Goal: Transaction & Acquisition: Purchase product/service

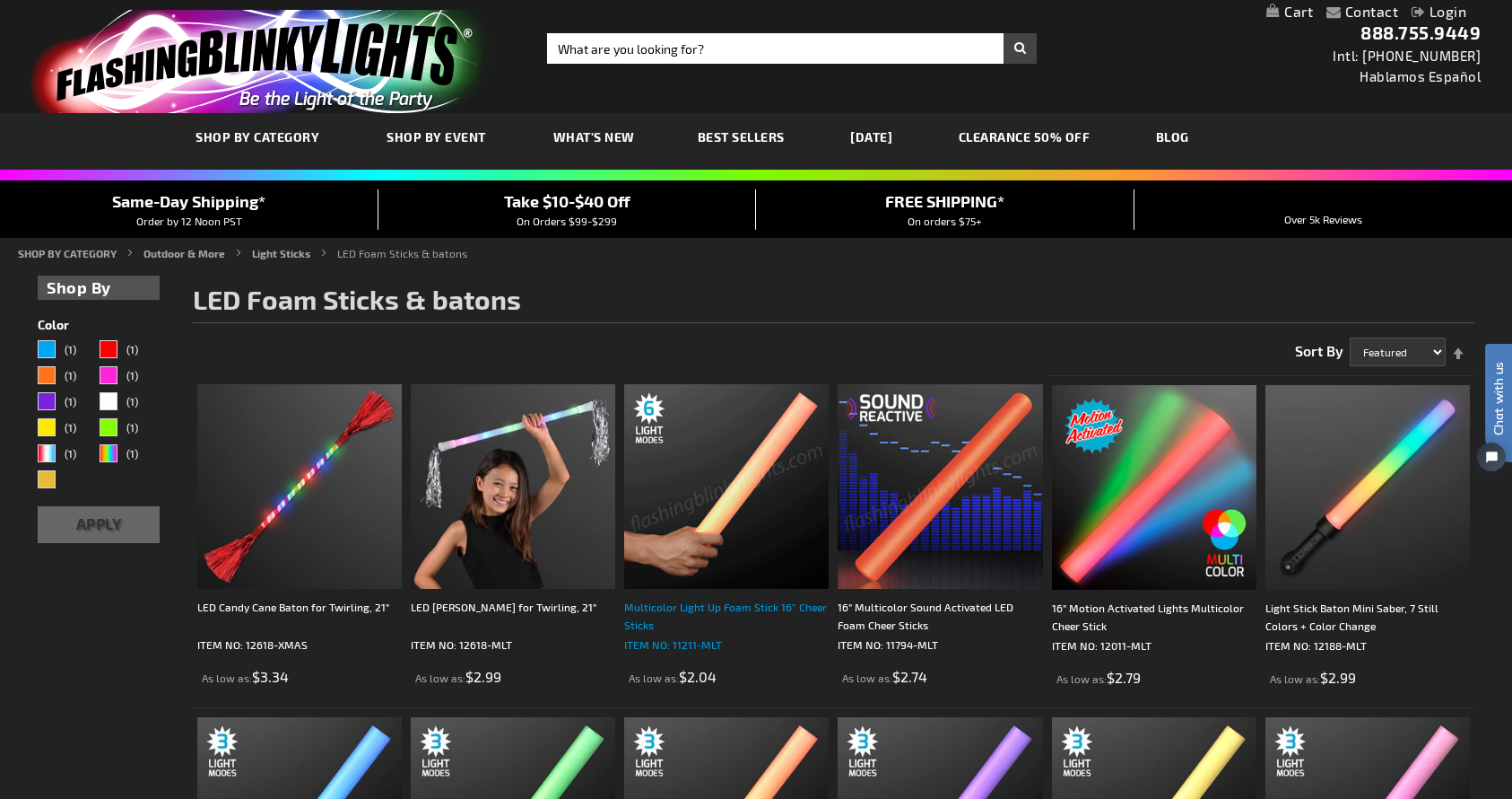
click at [674, 609] on div "Multicolor Light Up Foam Stick 16” Cheer Sticks" at bounding box center [726, 615] width 204 height 36
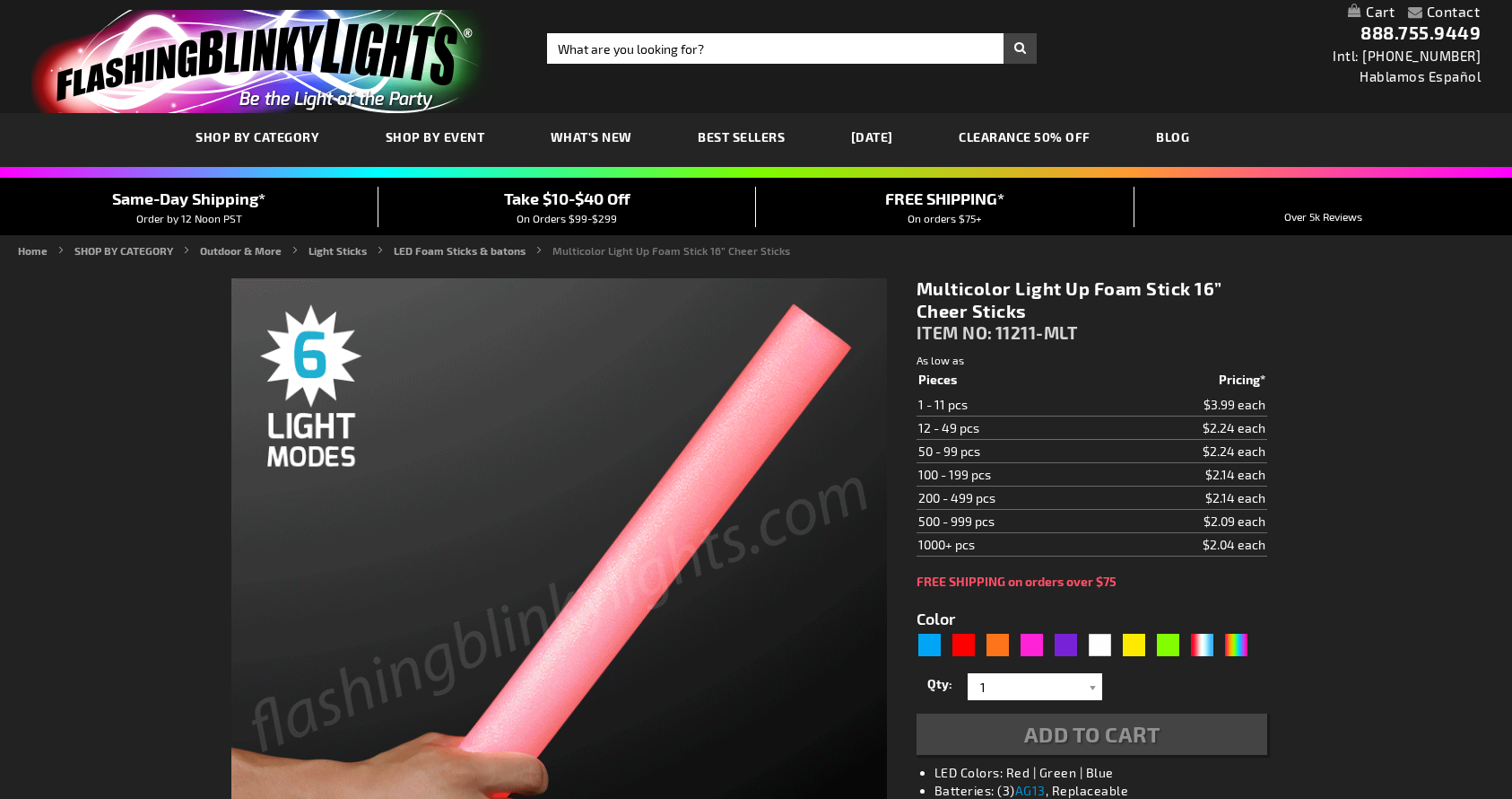
type input "5659"
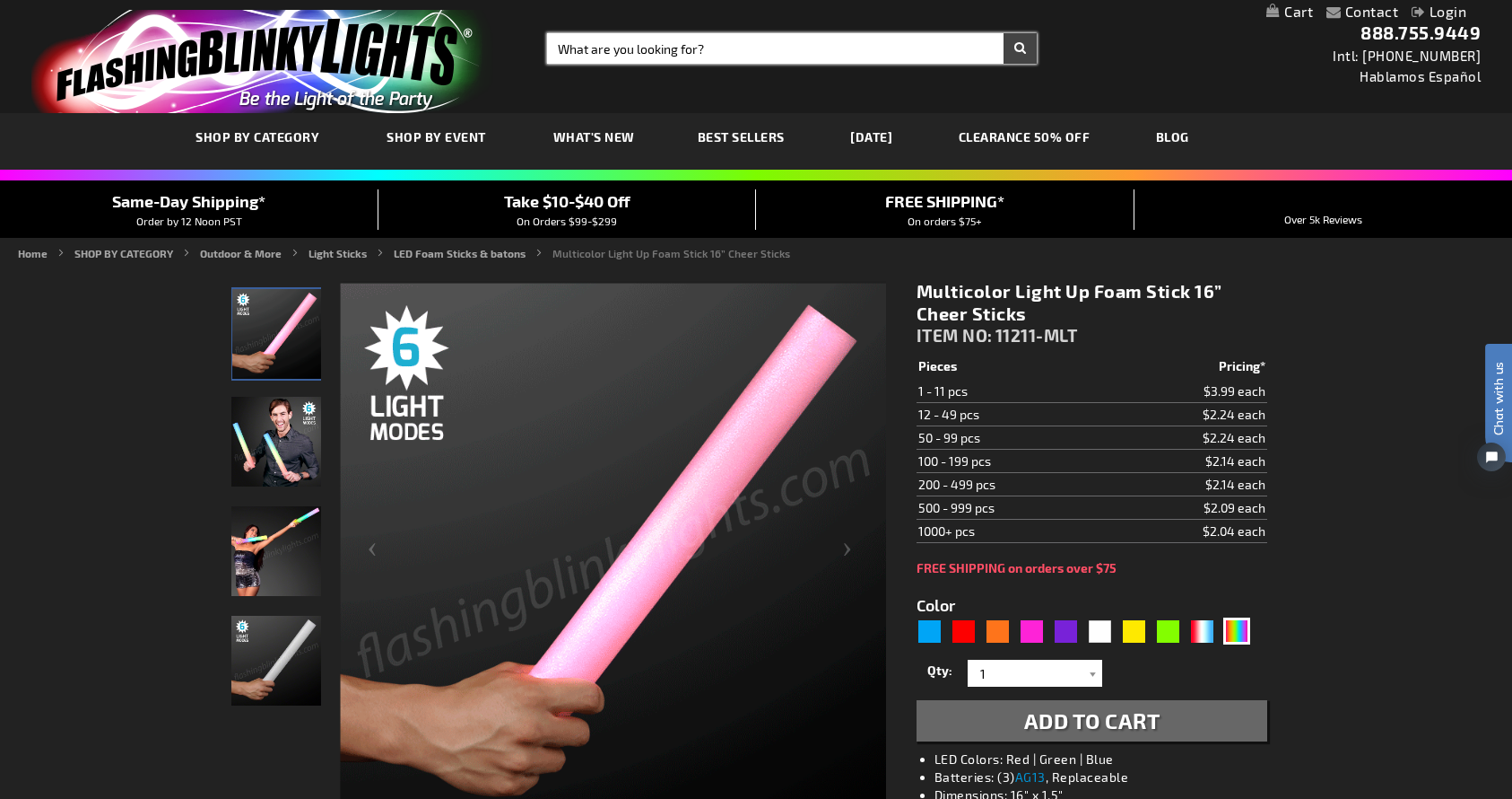
click at [686, 46] on input "Search" at bounding box center [793, 48] width 490 height 31
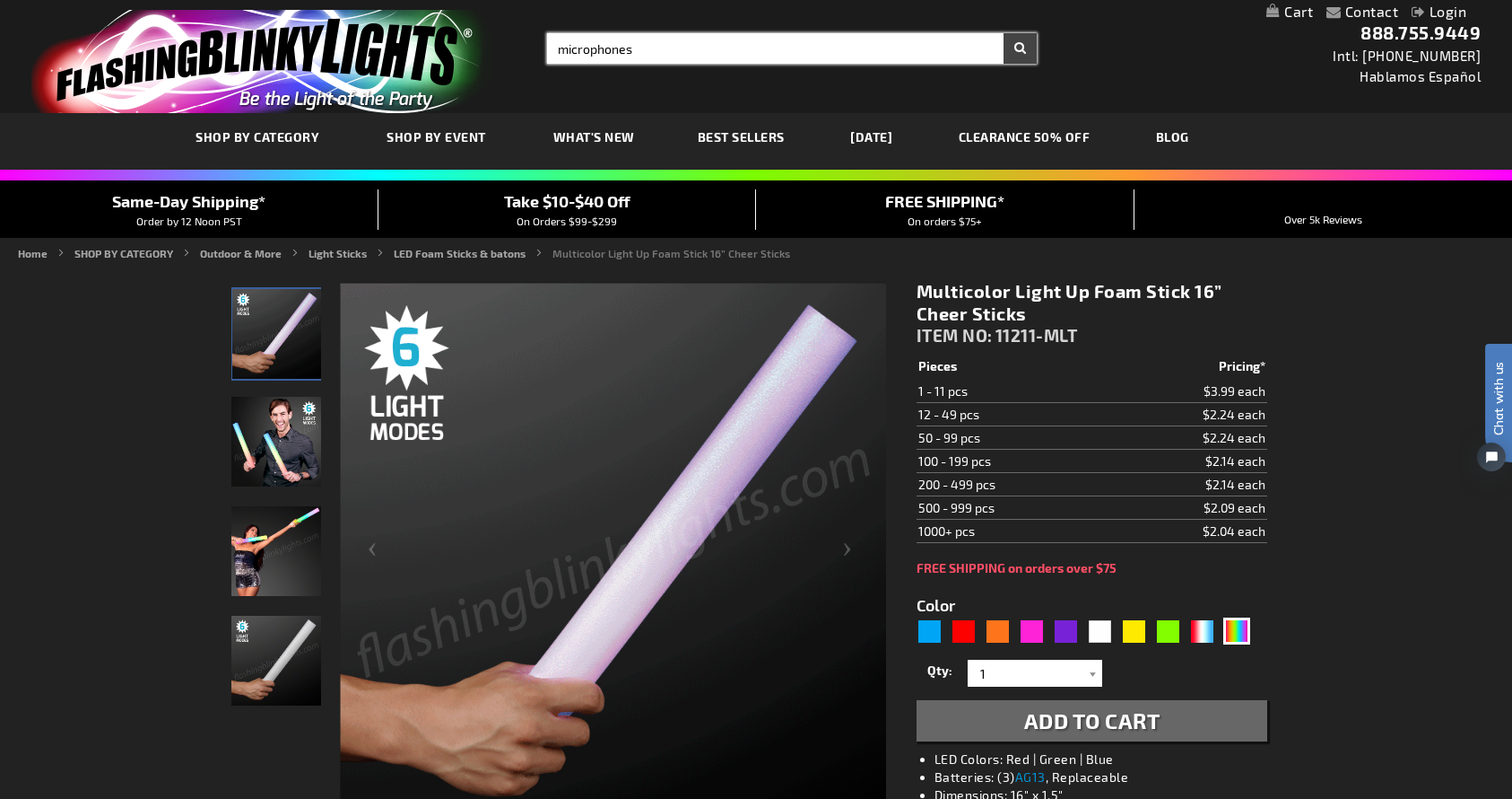
type input "microphones"
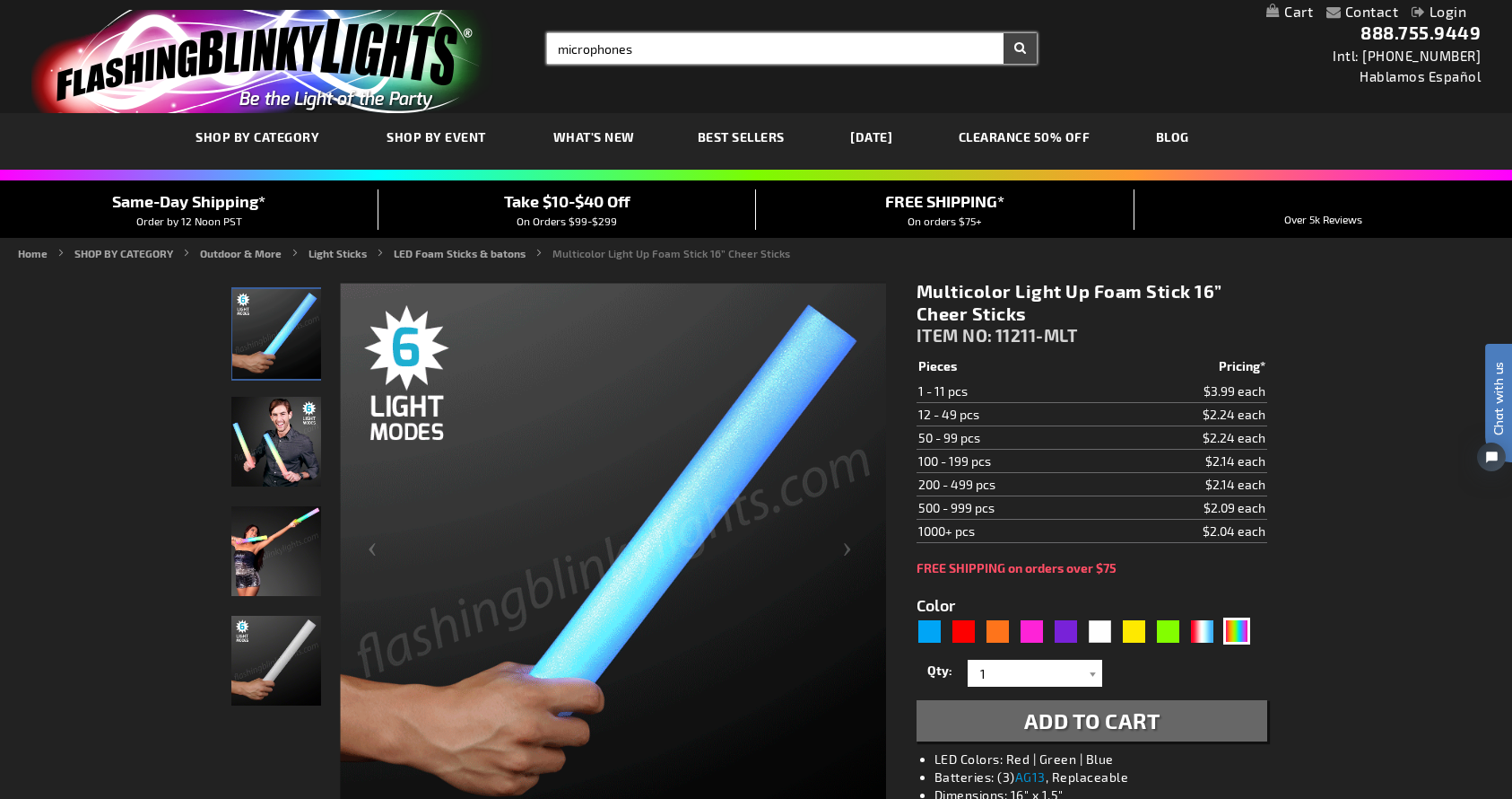
click at [1020, 49] on button "Search" at bounding box center [1020, 48] width 33 height 31
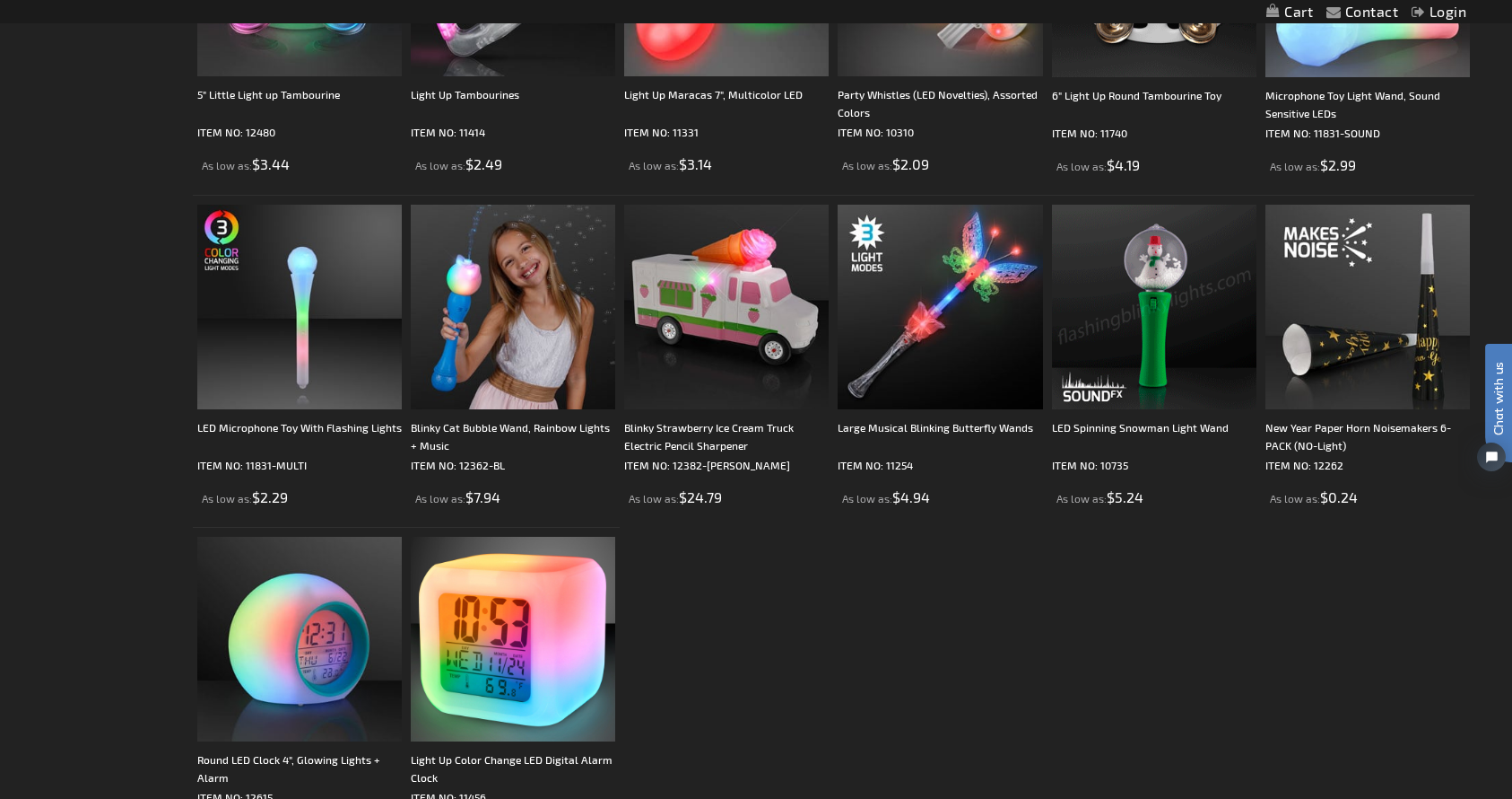
scroll to position [516, 0]
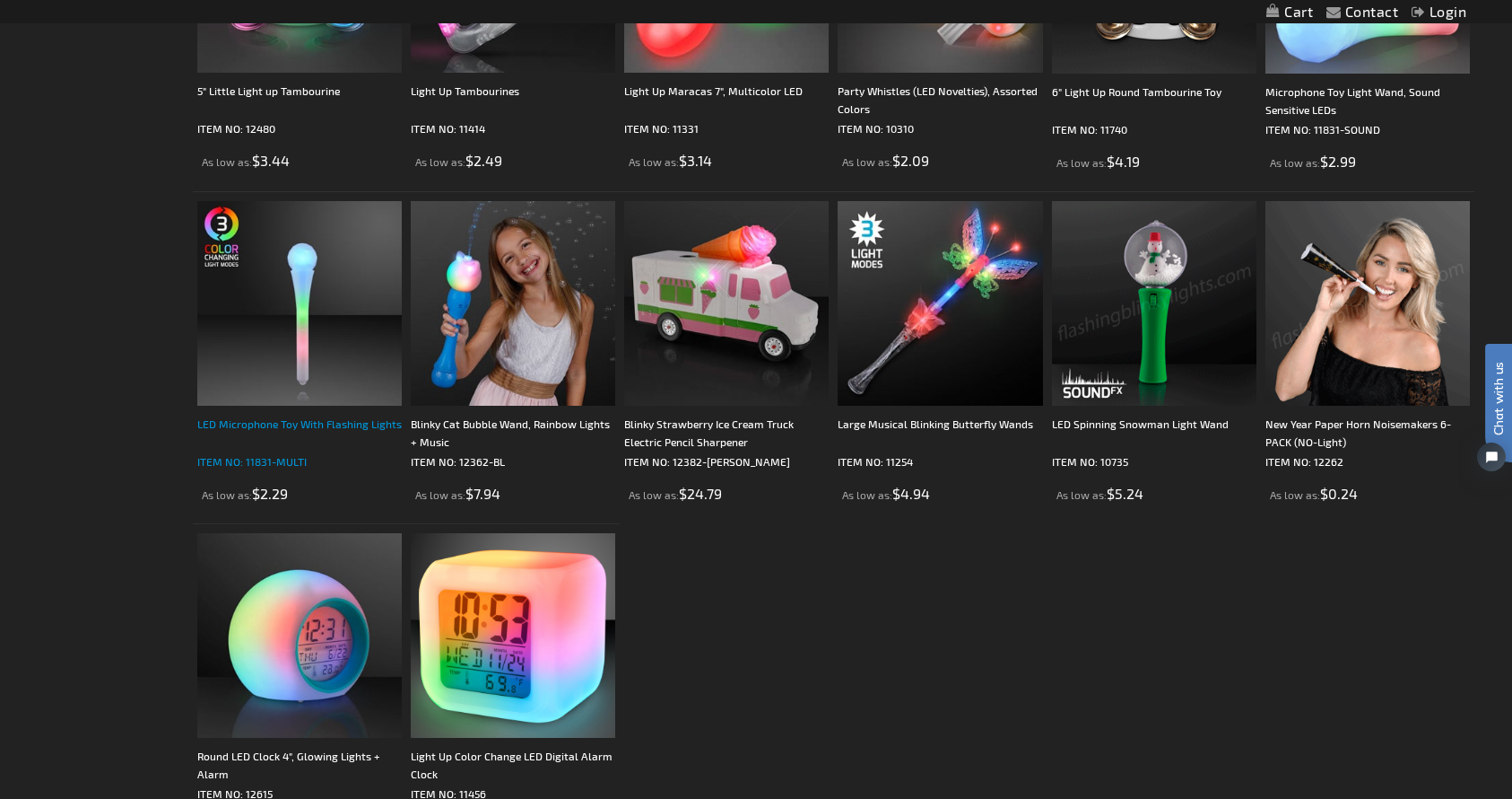
click at [280, 428] on div "LED Microphone Toy With Flashing Lights" at bounding box center [300, 433] width 204 height 36
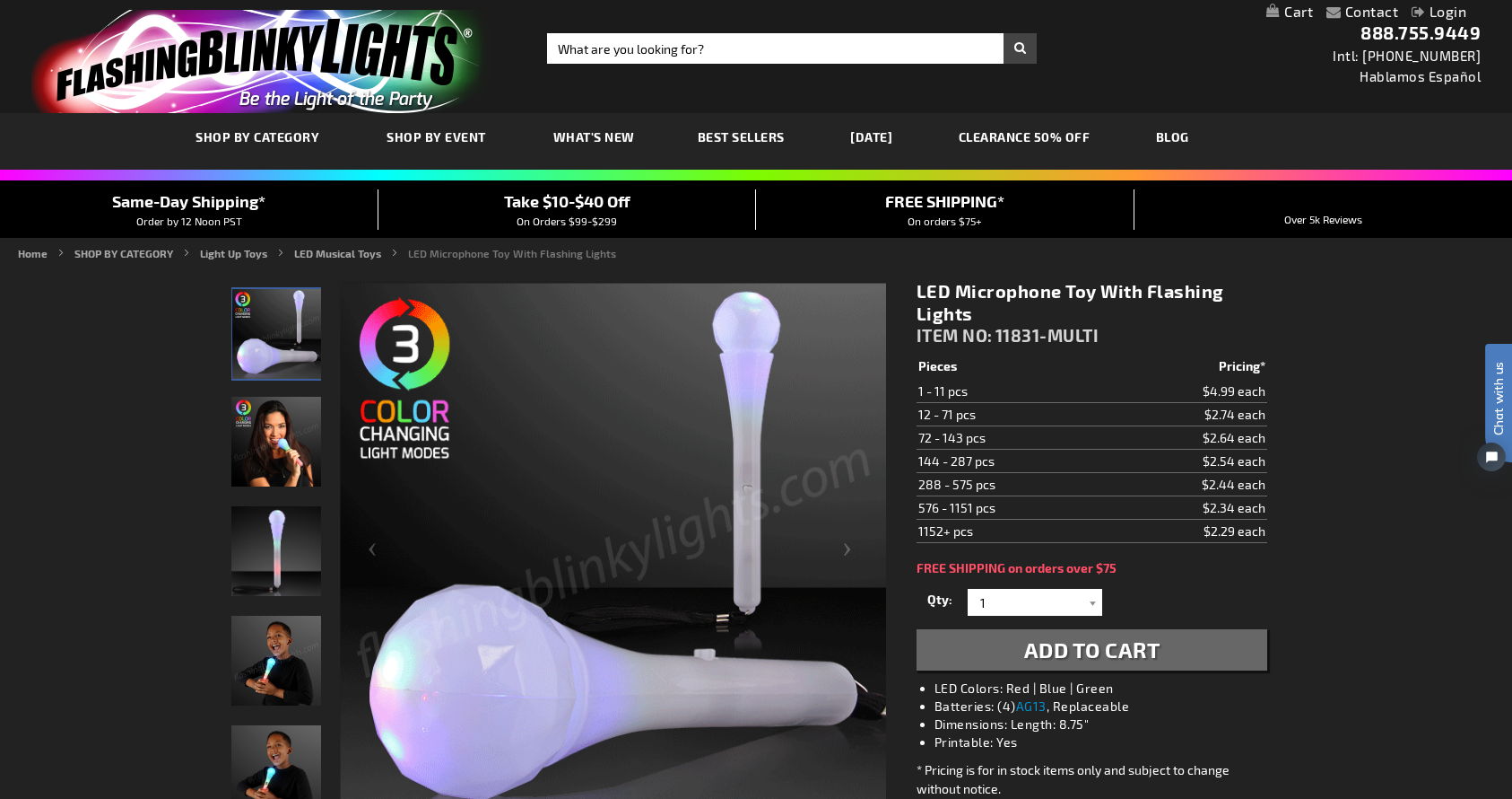
scroll to position [-1, 0]
